Goal: Task Accomplishment & Management: Manage account settings

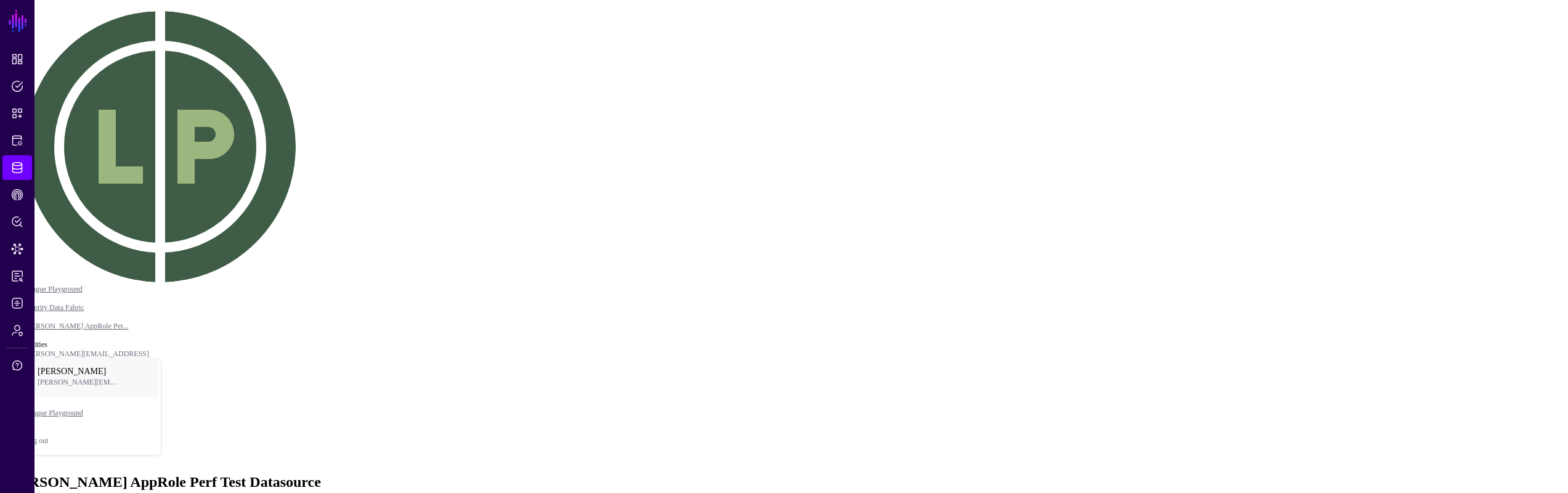
click at [995, 474] on div "[PERSON_NAME] AppRole Perf Test Datasource" at bounding box center [783, 481] width 1558 height 16
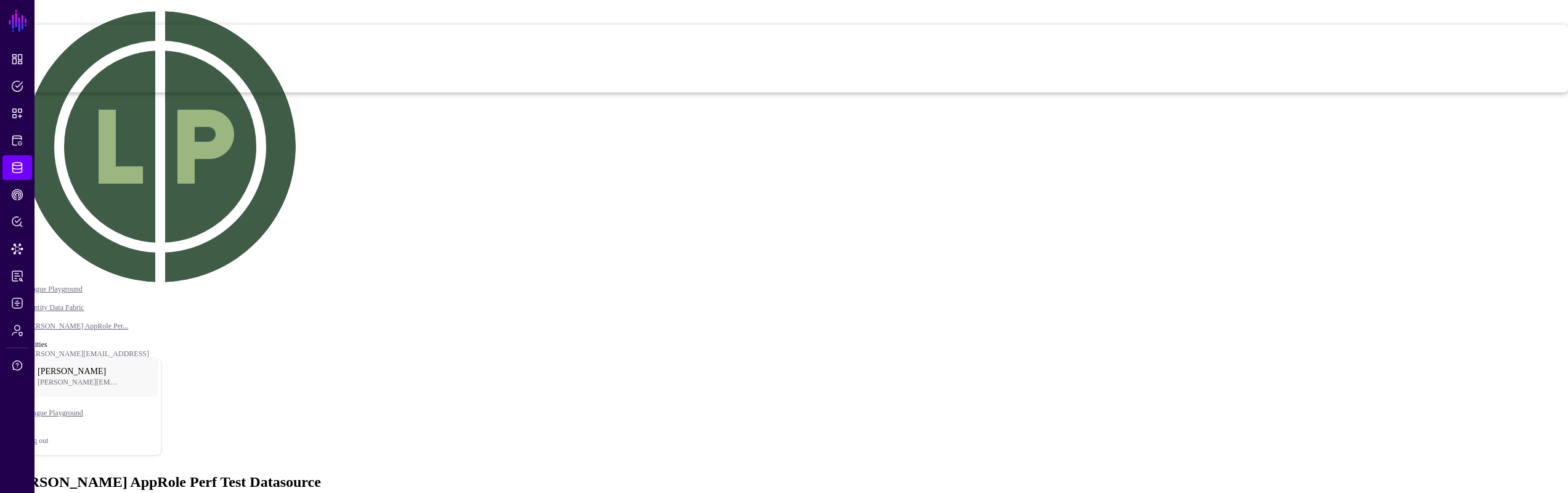
click at [1038, 474] on div "[PERSON_NAME] AppRole Perf Test Datasource" at bounding box center [783, 481] width 1558 height 16
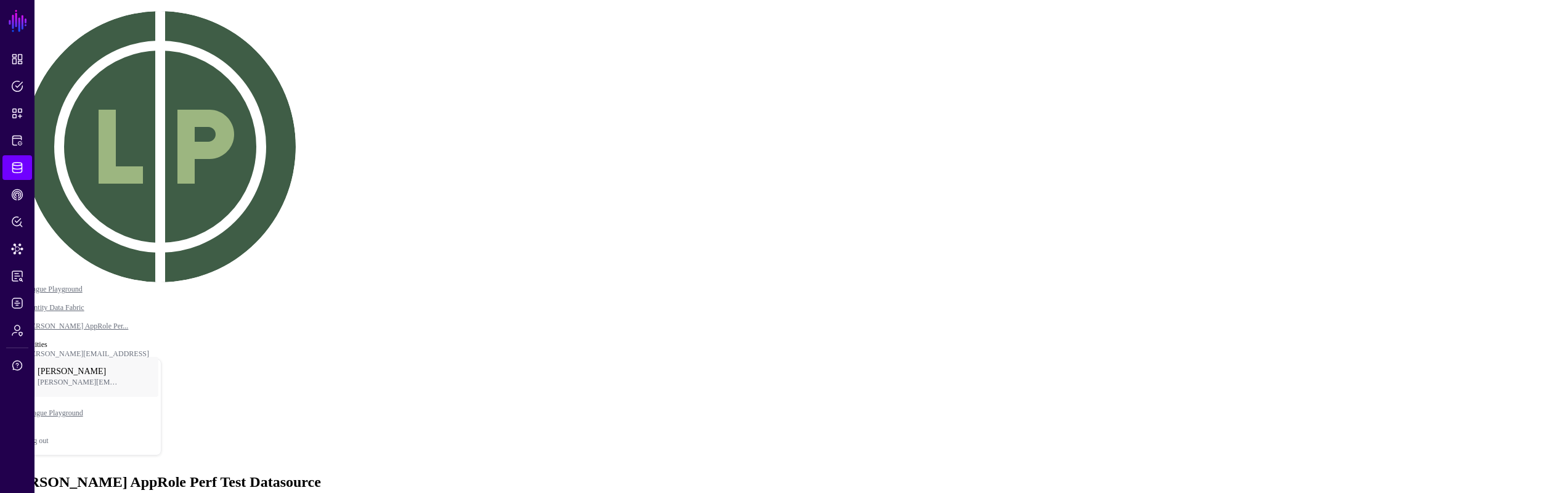
drag, startPoint x: 1459, startPoint y: 46, endPoint x: 1459, endPoint y: 55, distance: 9.0
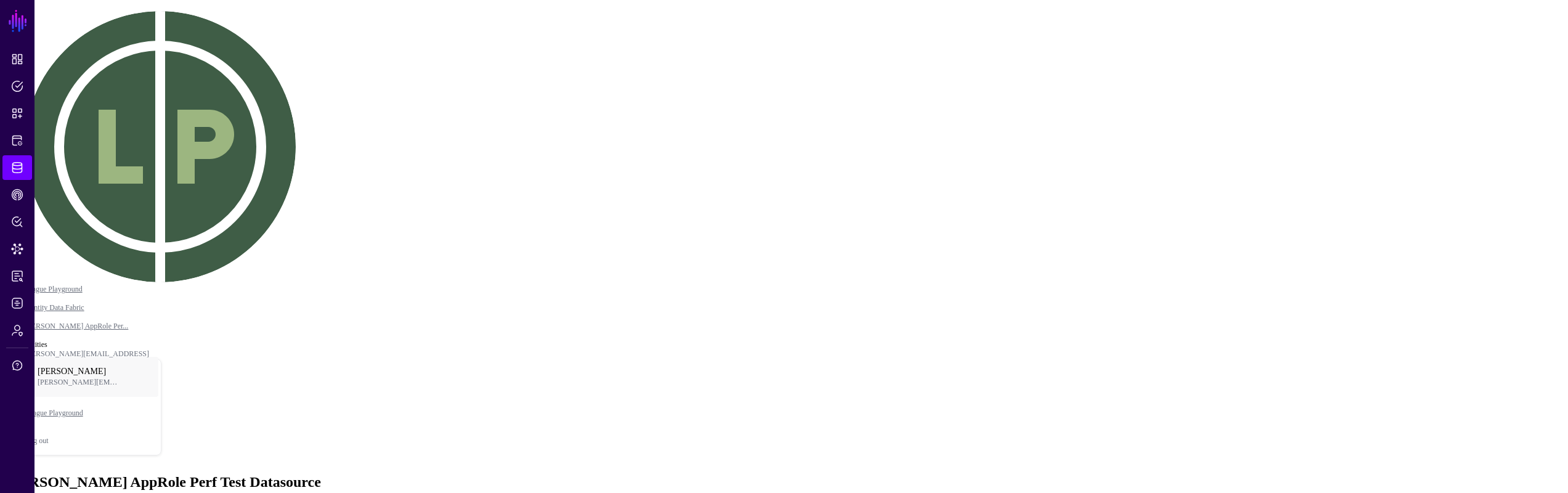
click at [1115, 474] on div "[PERSON_NAME] Test AppRole Perf Test Datasource Sync Status: Enabled Enabled Sy…" at bounding box center [783, 498] width 1558 height 49
